Goal: Task Accomplishment & Management: Complete application form

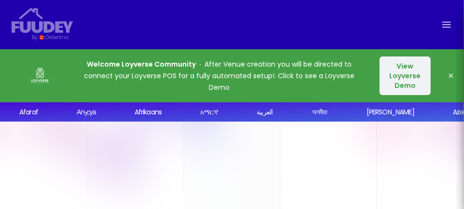
click at [402, 79] on button "View Loyverse Demo" at bounding box center [404, 75] width 51 height 39
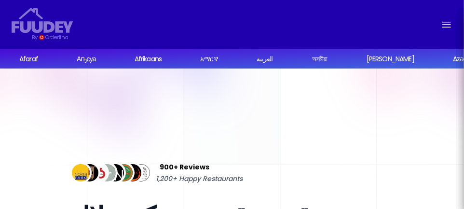
click at [442, 21] on icon "Global" at bounding box center [447, 25] width 12 height 12
select select "ar"
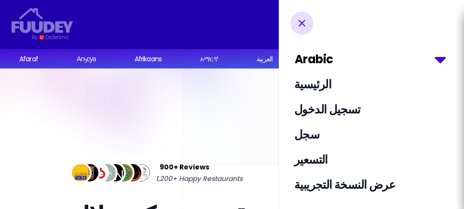
click at [441, 56] on select "Arabic English Afaraf Аҧсуа Afrikaans አማርኛ العربية অসমীয়া Aymar aru Azərbaycan…" at bounding box center [372, 59] width 155 height 17
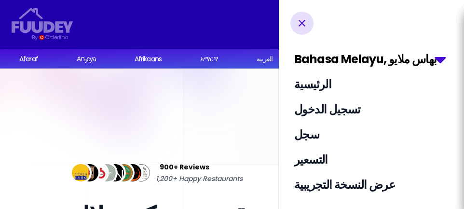
select select "ms"
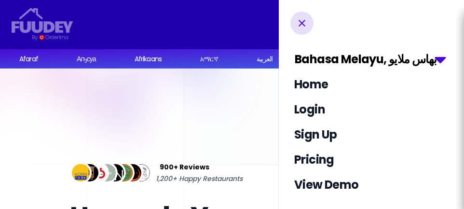
select select "ms"
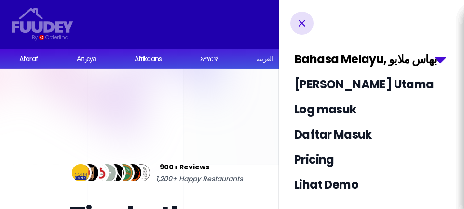
click at [435, 59] on select "Arabic English Afaraf Аҧсуа Afrikaans አማርኛ العربية অসমীয়া Aymar aru Azərbaycan…" at bounding box center [372, 59] width 155 height 17
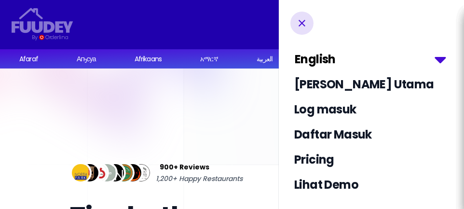
select select "en"
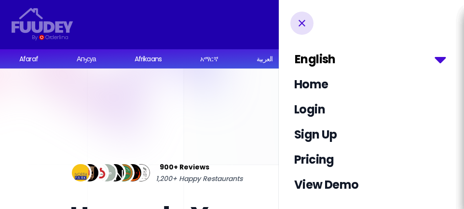
select select "en"
click at [327, 136] on link "Sign Up" at bounding box center [371, 134] width 174 height 21
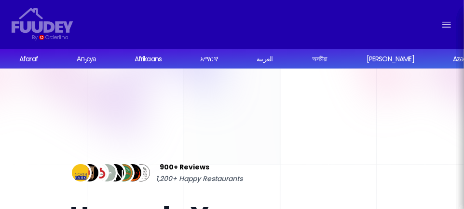
click at [445, 29] on icon "Global" at bounding box center [447, 25] width 12 height 12
select select "en"
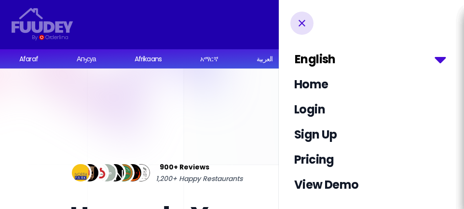
click at [323, 160] on link "Pricing" at bounding box center [371, 159] width 174 height 21
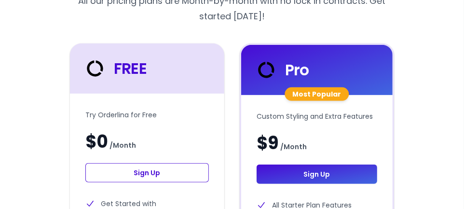
scroll to position [225, 0]
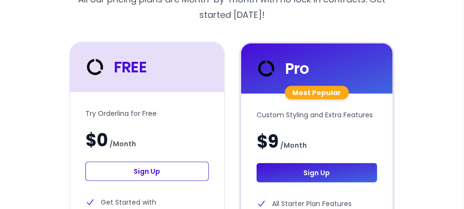
click at [189, 166] on link "Sign Up" at bounding box center [146, 170] width 123 height 19
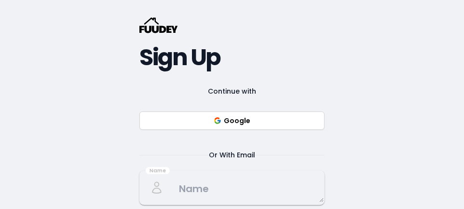
scroll to position [56, 0]
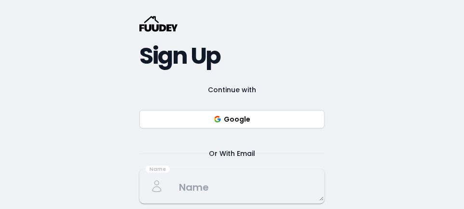
click at [298, 122] on button "Google" at bounding box center [231, 119] width 185 height 18
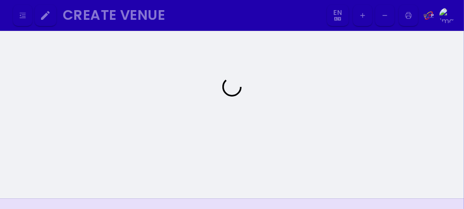
scroll to position [46, 0]
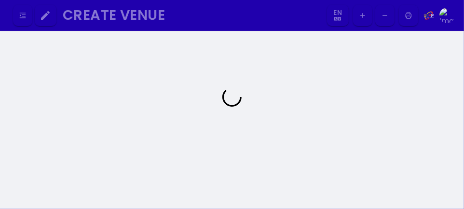
select select "en"
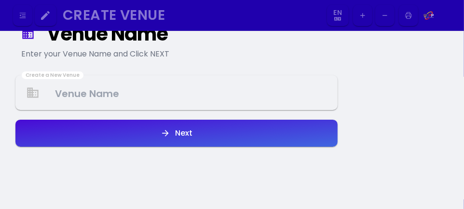
click at [235, 97] on Venue at bounding box center [176, 93] width 320 height 28
select select "en"
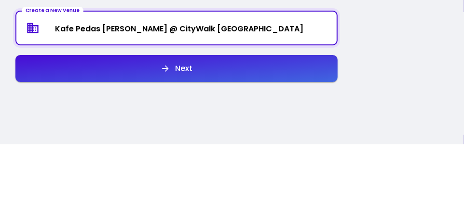
type Venue "Kafe Pedas [PERSON_NAME] @ CityWalk [GEOGRAPHIC_DATA]"
click at [428, 102] on div "Venue Name Enter your Venue Name and Click NEXT Create a New Venue Kafe Pedas […" at bounding box center [232, 128] width 464 height 287
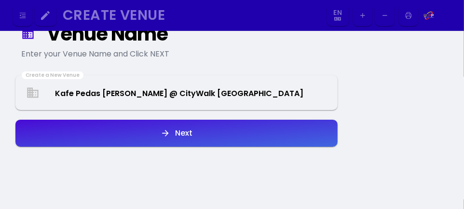
select select "en"
click at [260, 95] on Venue "Kafe Pedas [PERSON_NAME] @ CityWalk [GEOGRAPHIC_DATA]" at bounding box center [176, 93] width 320 height 26
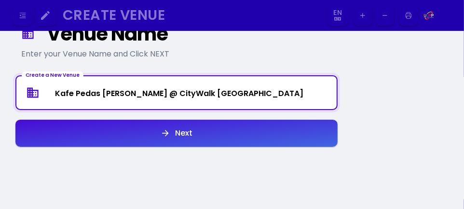
select select "en"
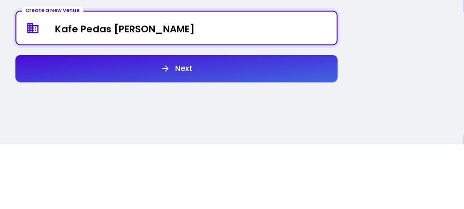
type Venue "Kafe Pedas [PERSON_NAME]"
click at [398, 100] on div "Venue Name Enter your Venue Name and Click NEXT Create a New Venue Kafe Pedas […" at bounding box center [232, 128] width 464 height 287
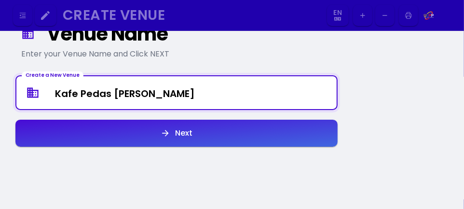
select select "en"
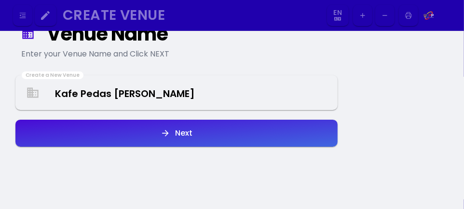
click at [265, 132] on button "Next" at bounding box center [176, 133] width 322 height 27
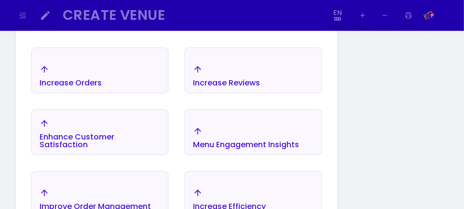
scroll to position [191, 0]
select select "en"
click at [137, 81] on div "Increase Orders" at bounding box center [100, 75] width 136 height 34
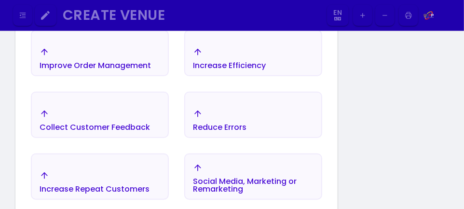
scroll to position [322, 0]
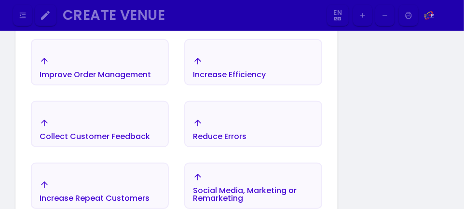
click at [139, 182] on div "Increase Repeat Customers" at bounding box center [95, 191] width 110 height 22
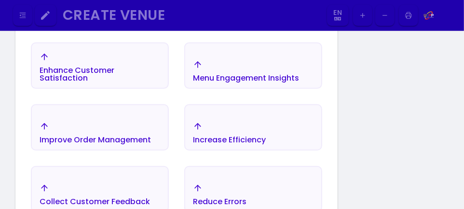
scroll to position [256, 0]
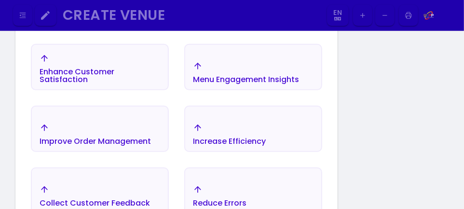
select select "en"
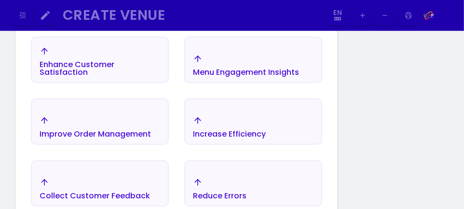
scroll to position [263, 0]
select select "en"
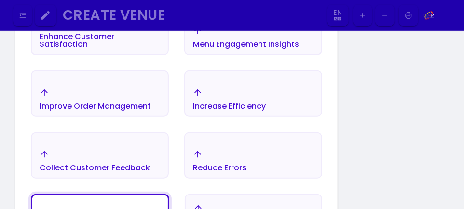
scroll to position [295, 0]
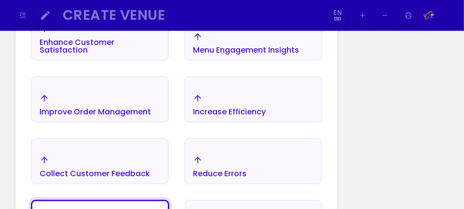
select select "en"
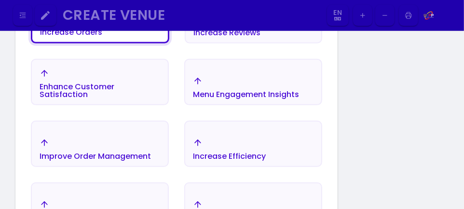
scroll to position [236, 0]
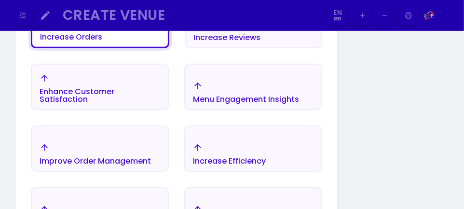
select select "en"
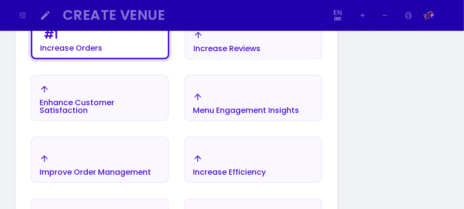
click at [149, 152] on div "Improve Order Management" at bounding box center [100, 165] width 136 height 34
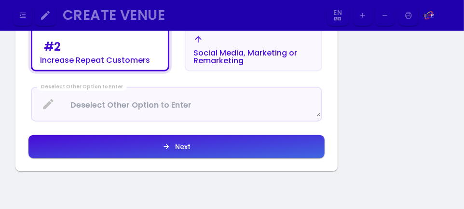
scroll to position [452, 0]
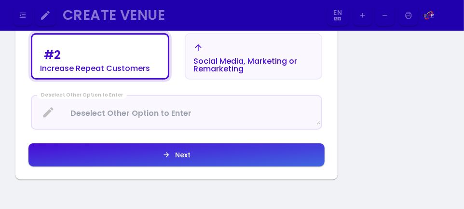
select select "en"
click at [213, 158] on button "Next" at bounding box center [176, 154] width 296 height 23
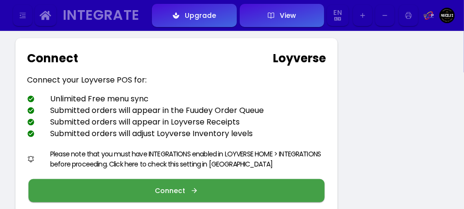
scroll to position [52, 0]
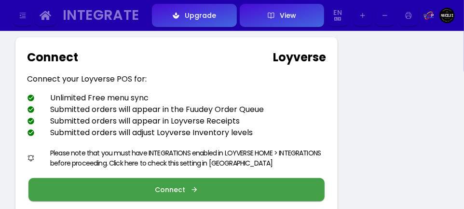
click at [229, 157] on div "Please note that you must have INTEGRATIONS enabled in LOYVERSE HOME > INTEGRAT…" at bounding box center [188, 158] width 276 height 20
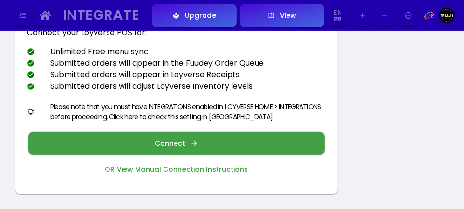
click at [190, 141] on icon "button" at bounding box center [194, 143] width 8 height 8
